Goal: Task Accomplishment & Management: Use online tool/utility

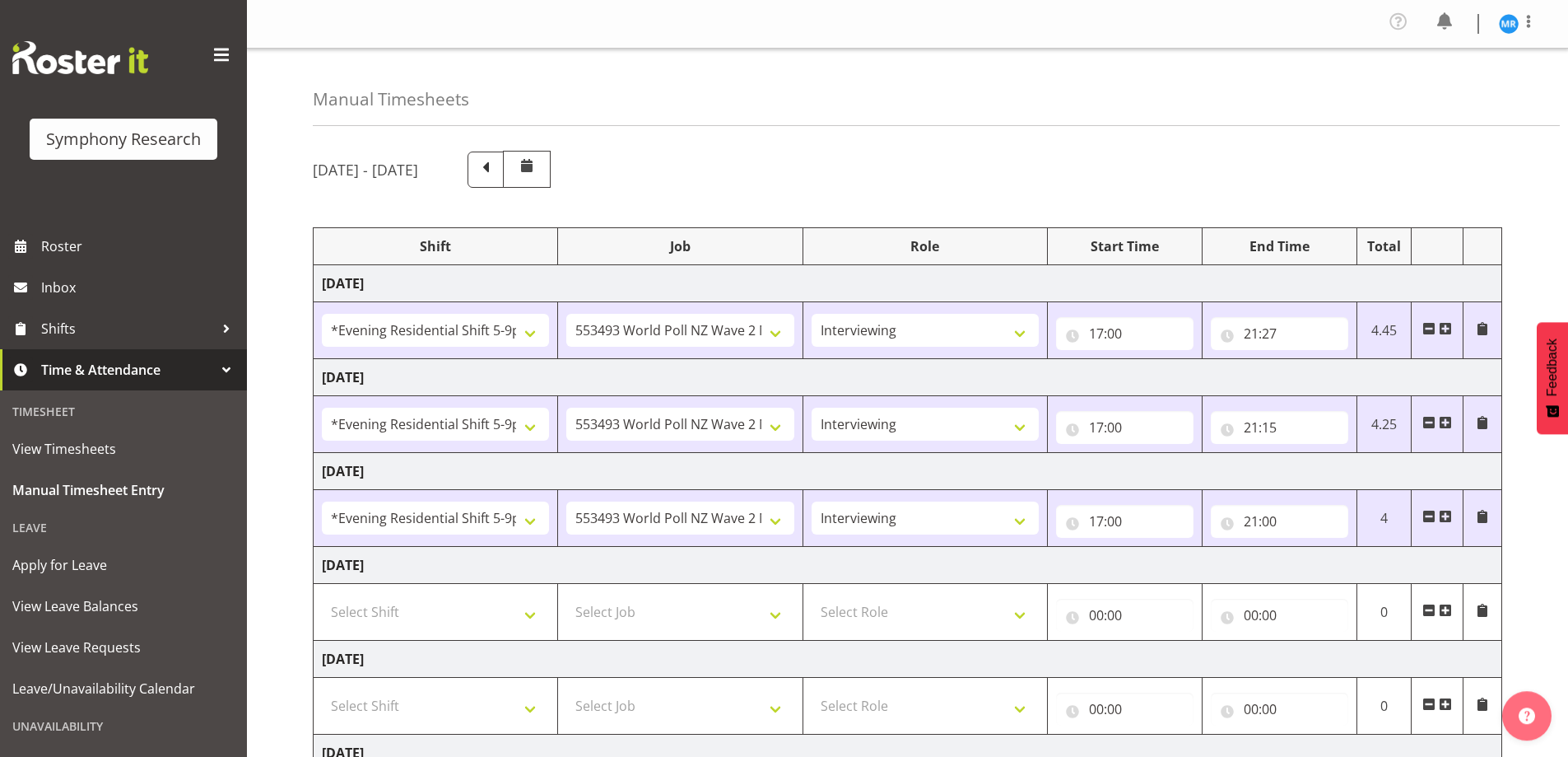
select select "48116"
select select "10527"
select select "47"
select select "48116"
select select "10527"
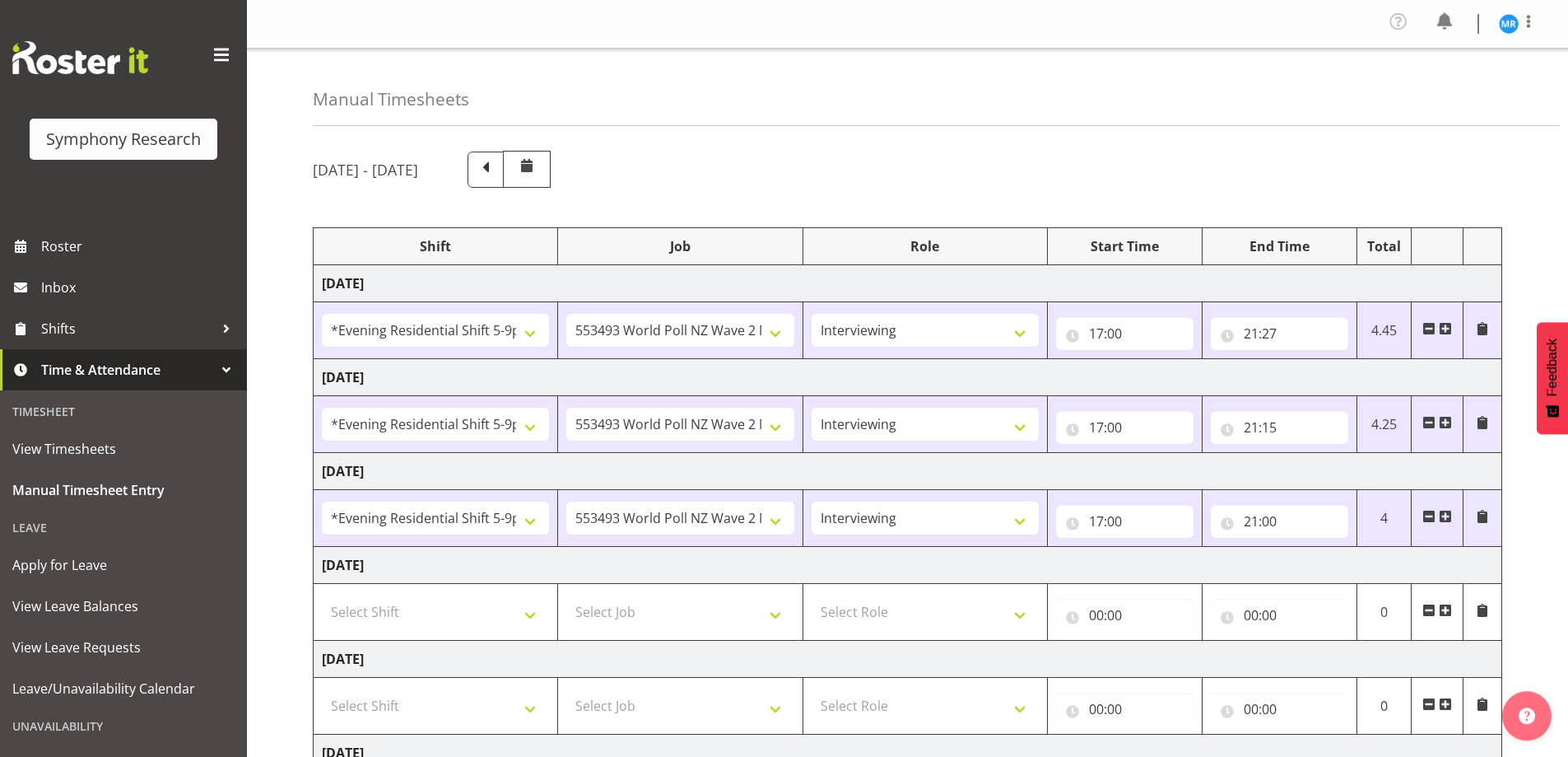
select select "47"
select select "48116"
select select "10527"
select select "47"
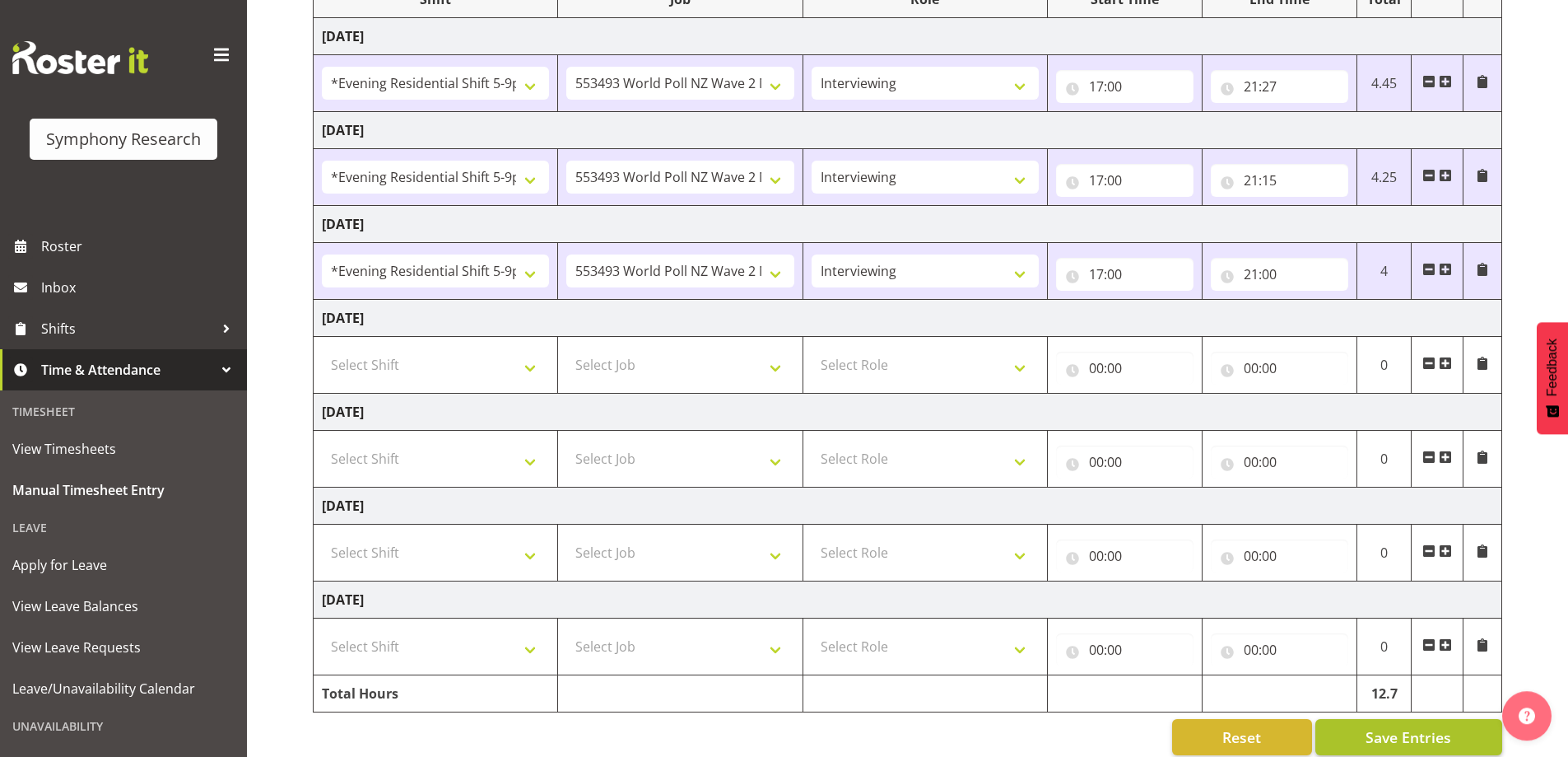
scroll to position [247, 0]
click at [1399, 734] on span "Save Entries" at bounding box center [1409, 737] width 86 height 22
